Goal: Task Accomplishment & Management: Use online tool/utility

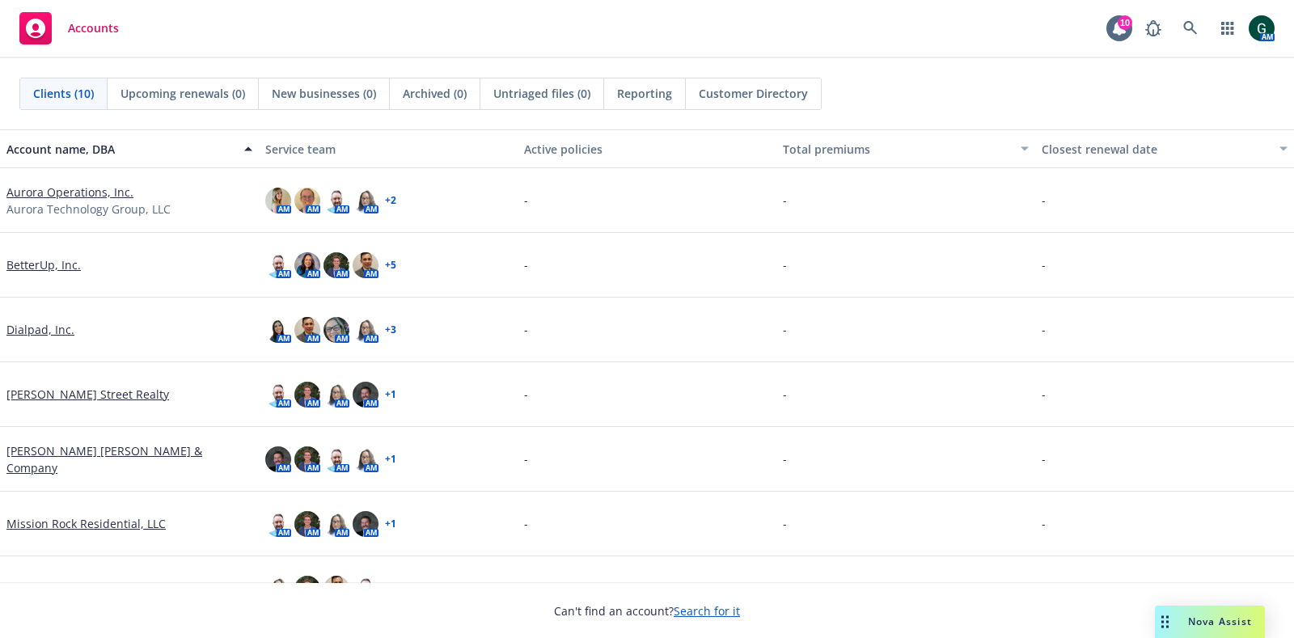
click at [1206, 618] on span "Nova Assist" at bounding box center [1220, 622] width 64 height 14
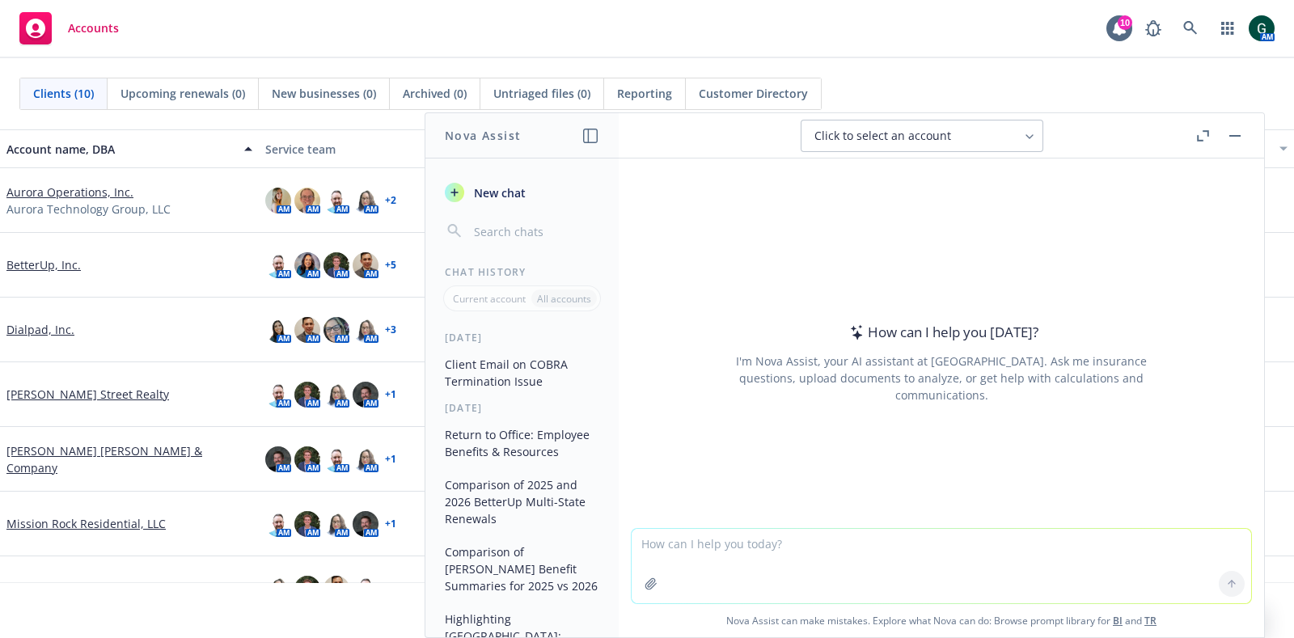
click at [750, 544] on textarea at bounding box center [941, 566] width 619 height 74
type textarea "compare both documents and outline differences"
click at [653, 584] on button "button" at bounding box center [651, 584] width 26 height 26
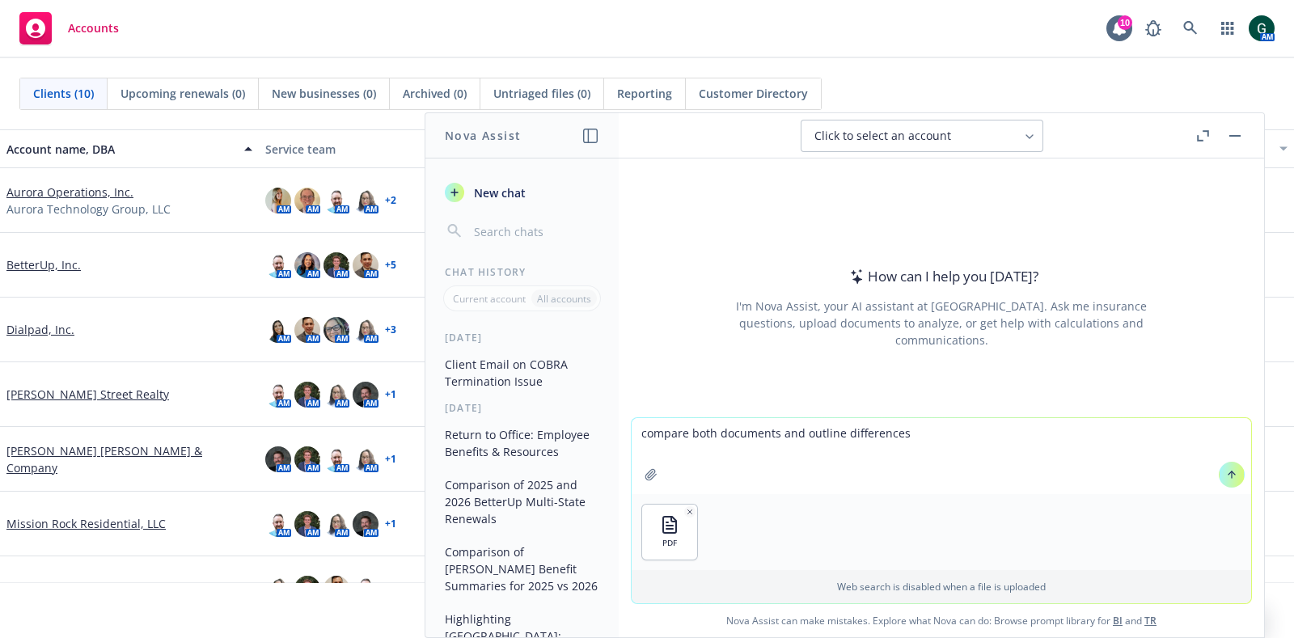
click at [636, 463] on div at bounding box center [651, 474] width 39 height 39
click at [645, 476] on icon "button" at bounding box center [651, 474] width 13 height 13
click at [1230, 475] on button at bounding box center [1232, 475] width 26 height 26
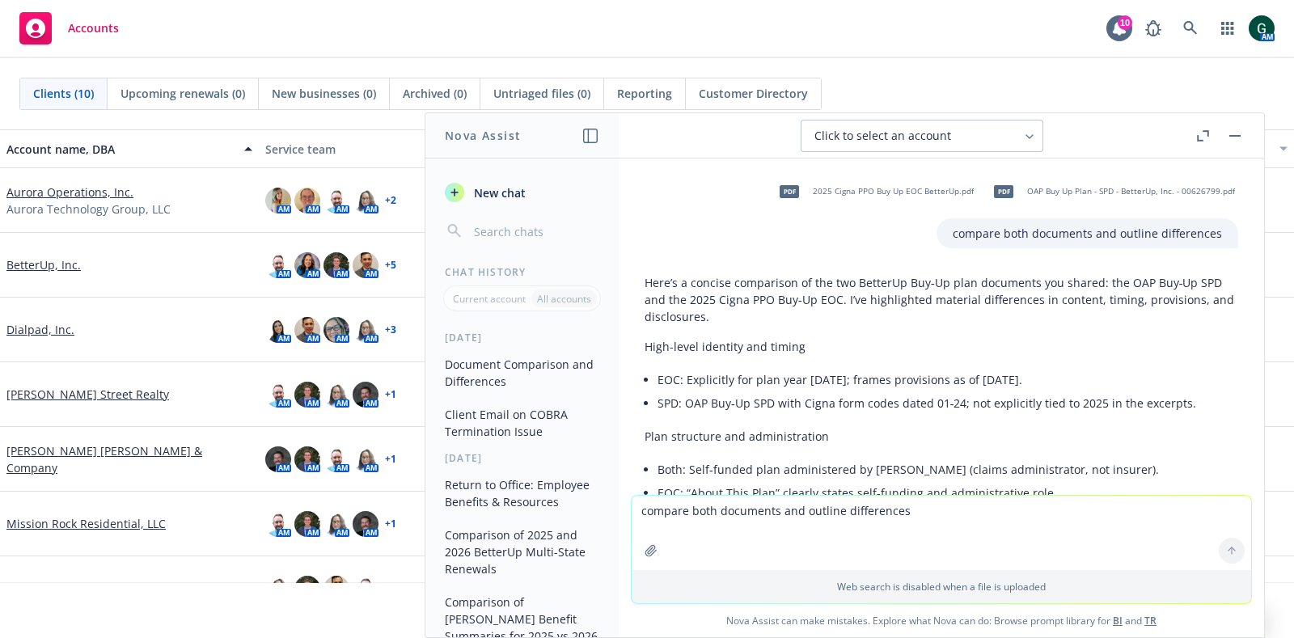
click at [696, 522] on textarea "compare both documents and outline differences" at bounding box center [941, 533] width 619 height 74
type textarea "compare these two"
click at [1238, 131] on button "button" at bounding box center [1234, 135] width 19 height 19
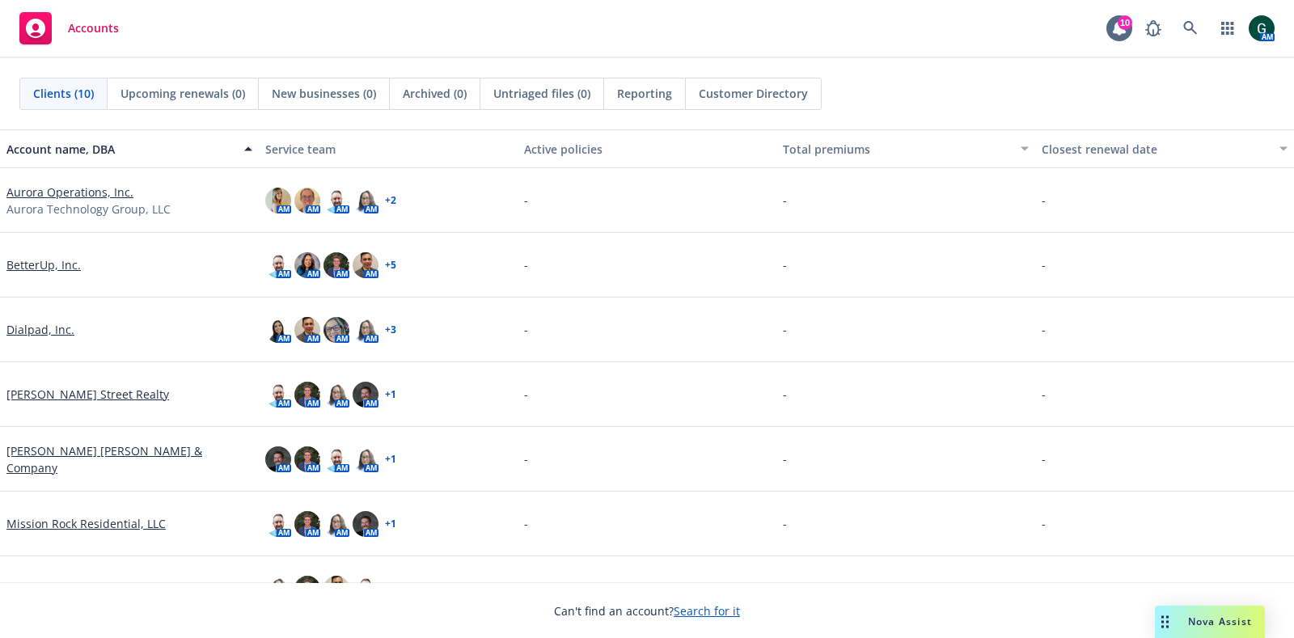
click at [1217, 622] on span "Nova Assist" at bounding box center [1220, 622] width 64 height 14
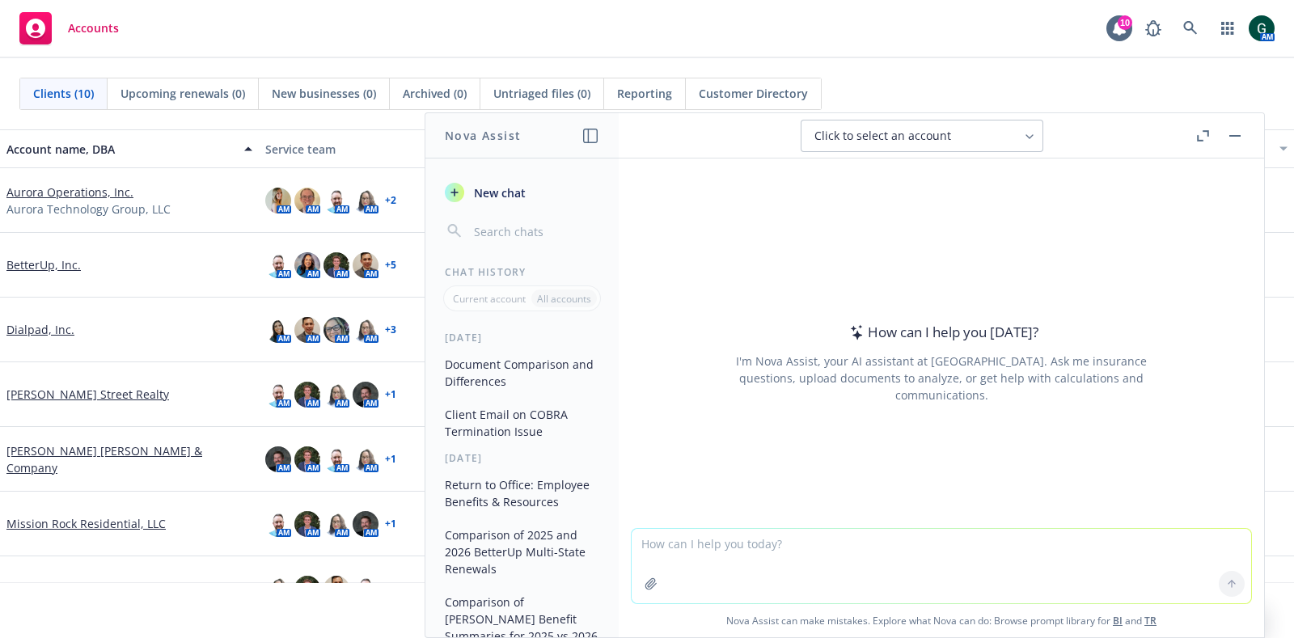
click at [790, 551] on textarea at bounding box center [941, 566] width 619 height 74
type textarea "compare two documents and outline the differences"
click at [645, 585] on icon "button" at bounding box center [651, 583] width 13 height 13
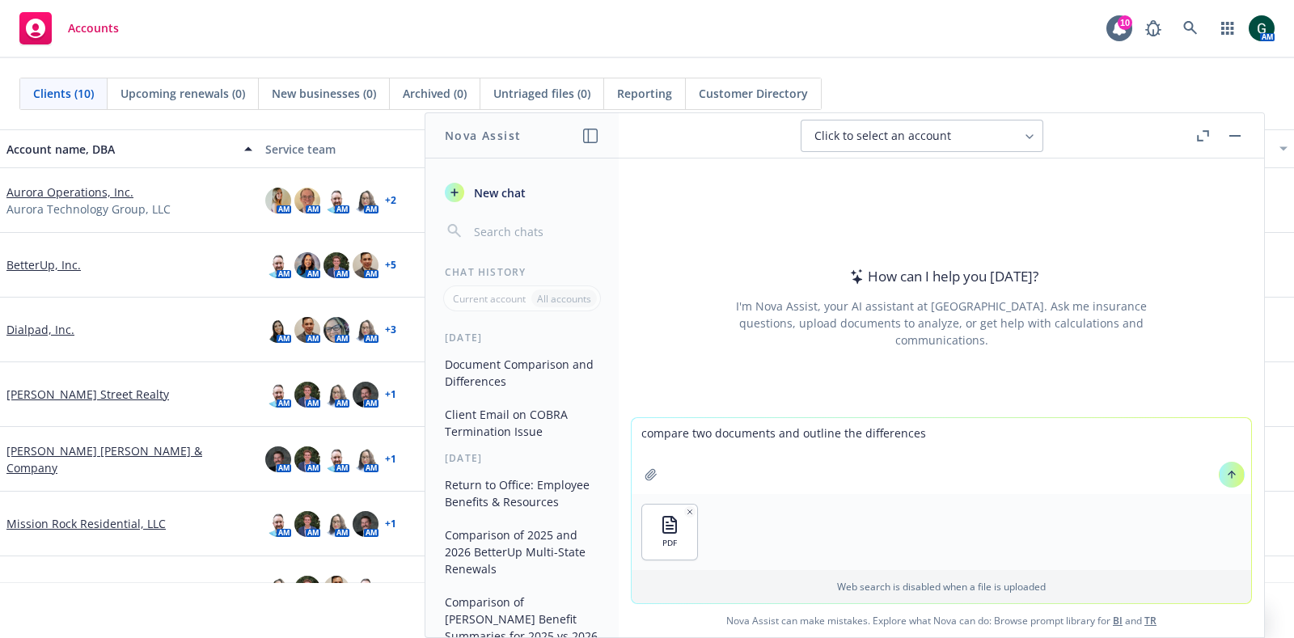
click at [645, 477] on icon "button" at bounding box center [650, 474] width 11 height 11
click at [1232, 478] on icon at bounding box center [1232, 474] width 0 height 6
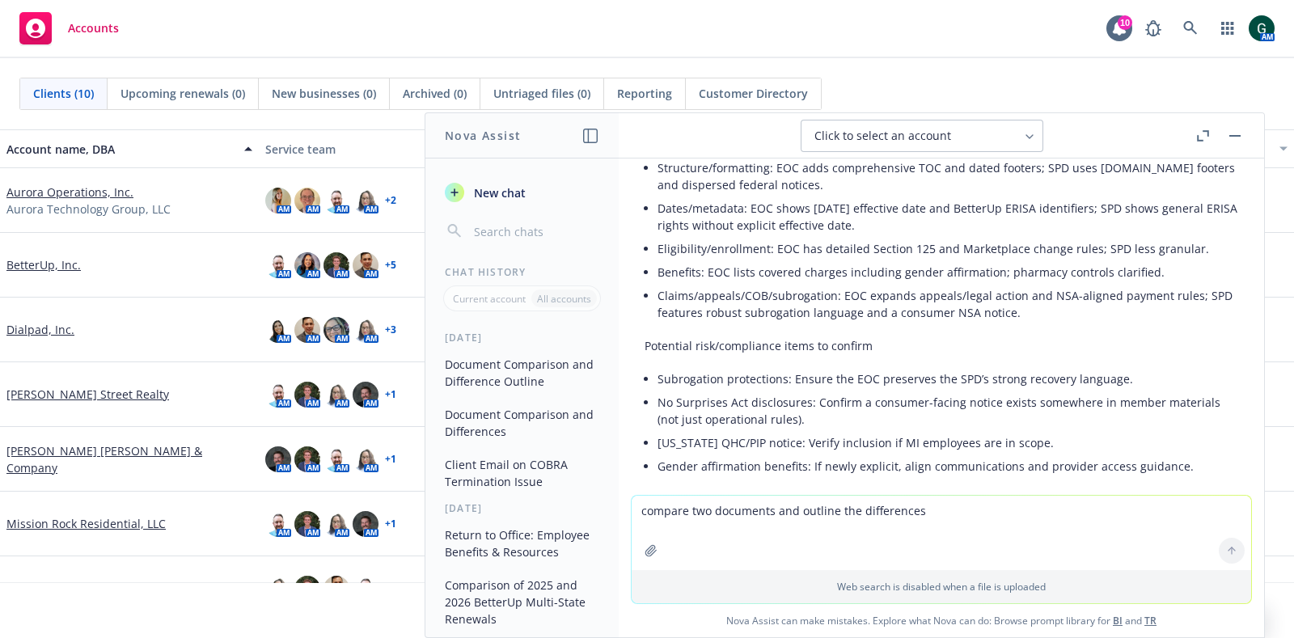
click at [536, 429] on button "Document Comparison and Differences" at bounding box center [521, 423] width 167 height 44
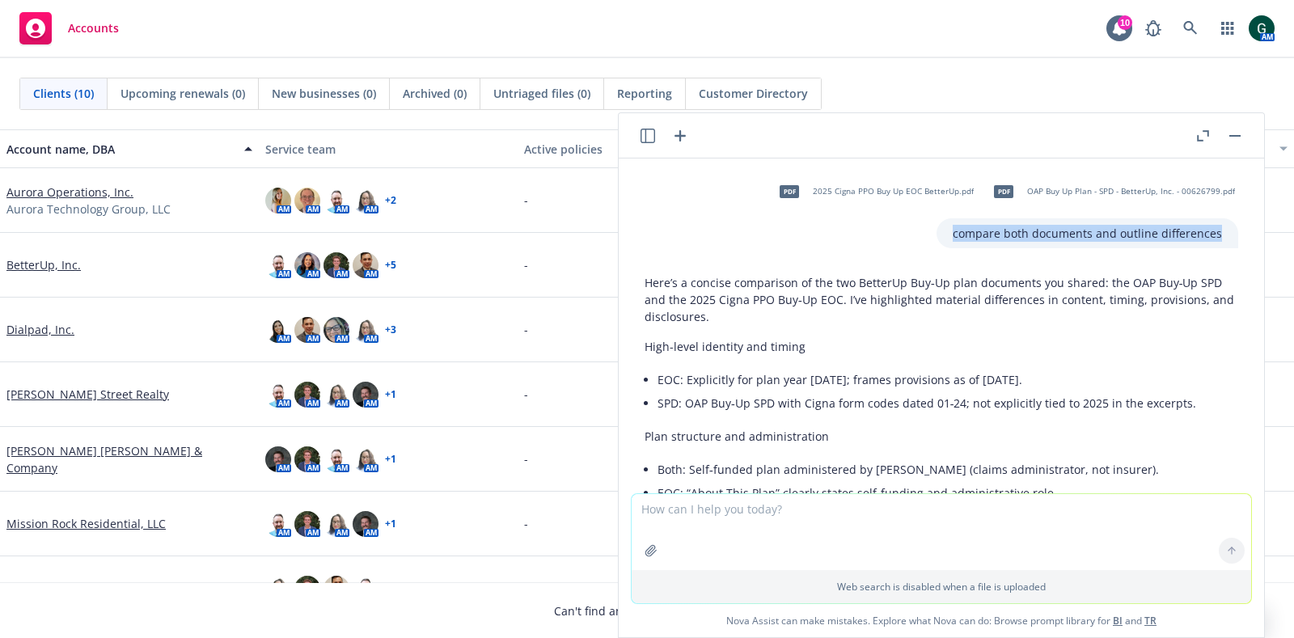
drag, startPoint x: 1190, startPoint y: 233, endPoint x: 924, endPoint y: 232, distance: 266.9
click at [936, 232] on div "compare both documents and outline differences" at bounding box center [1087, 233] width 302 height 30
click at [708, 525] on textarea at bounding box center [941, 532] width 619 height 76
paste textarea "compare both documents and outline differences"
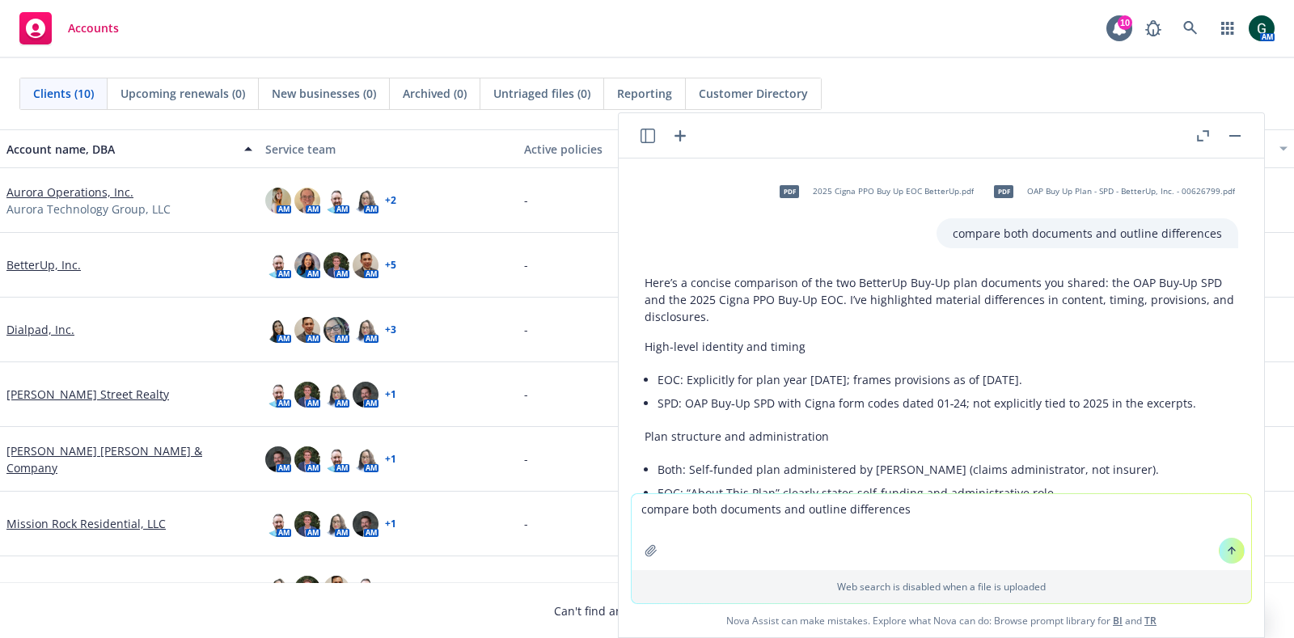
type textarea "compare both documents and outline differences"
click at [647, 559] on button "button" at bounding box center [651, 551] width 26 height 26
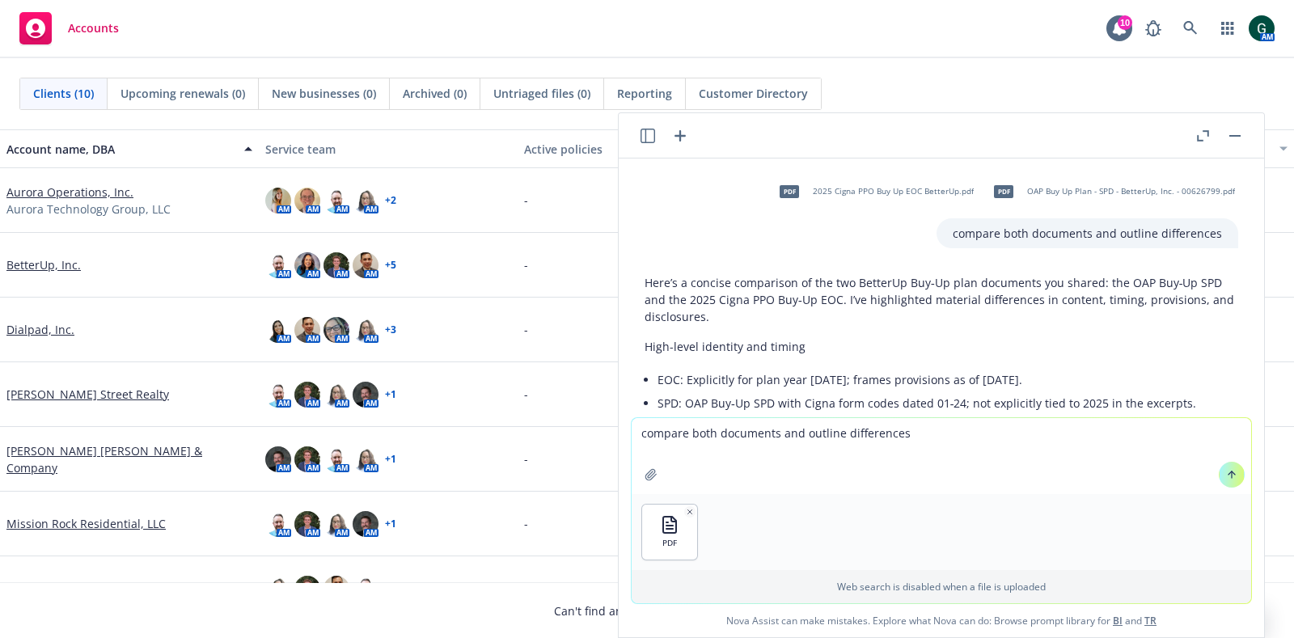
click at [649, 466] on button "button" at bounding box center [651, 475] width 26 height 26
click at [1226, 472] on icon at bounding box center [1231, 474] width 11 height 11
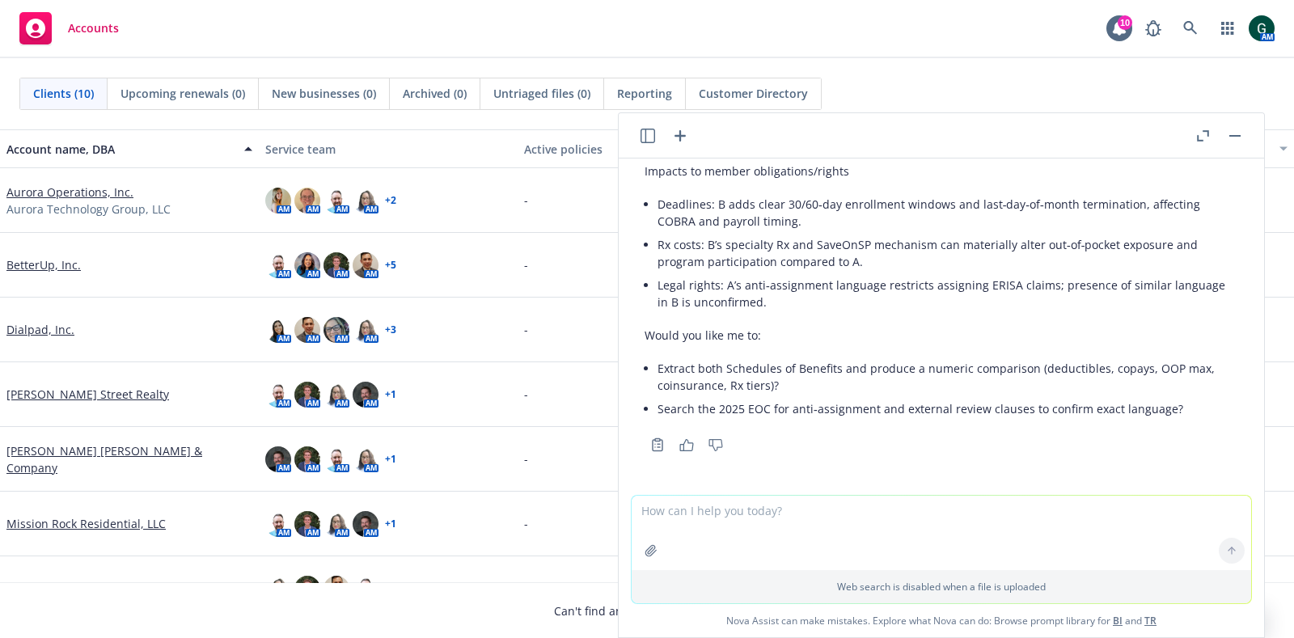
scroll to position [3484, 0]
